Goal: Download file/media

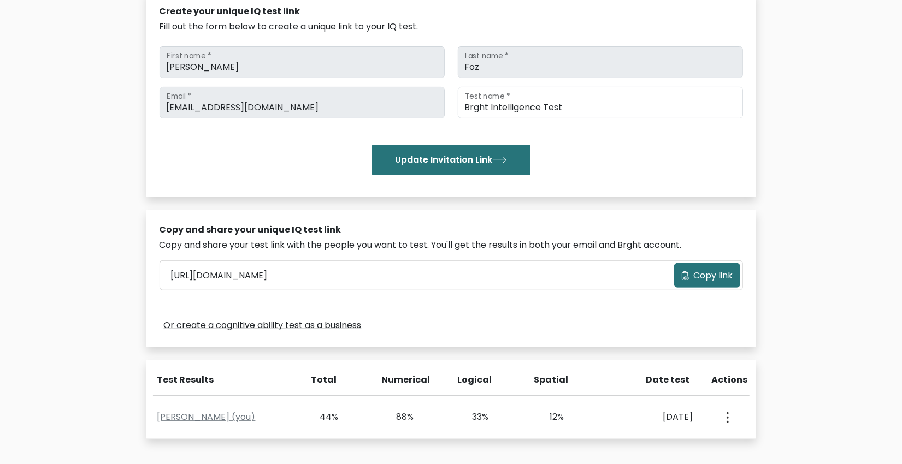
scroll to position [164, 0]
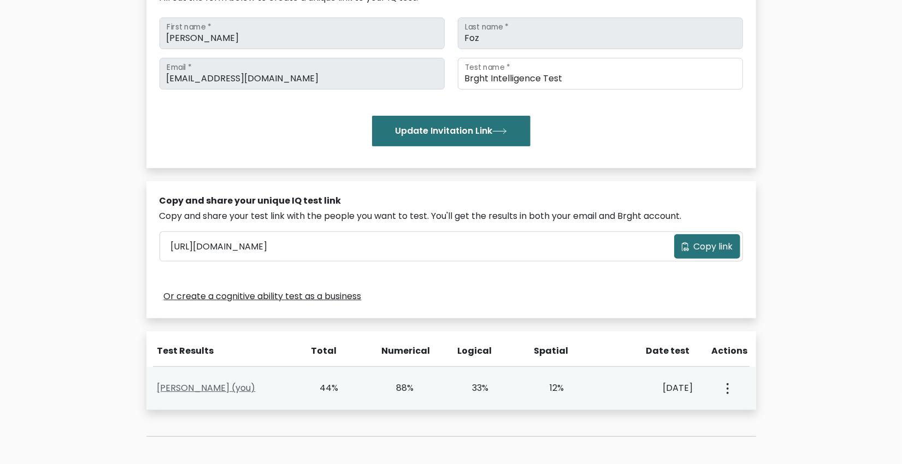
click at [240, 388] on link "Patrick Anthony Foz (you)" at bounding box center [206, 388] width 98 height 13
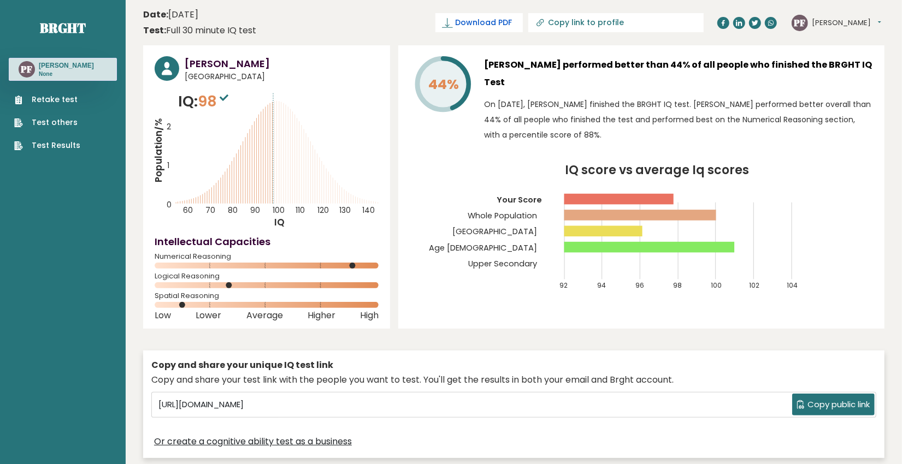
click at [512, 20] on span "Download PDF" at bounding box center [483, 22] width 57 height 11
click at [821, 147] on div "Patrick Anthony Foz performed better than 44% of all people who finished the BR…" at bounding box center [678, 102] width 389 height 92
